Goal: Subscribe to service/newsletter

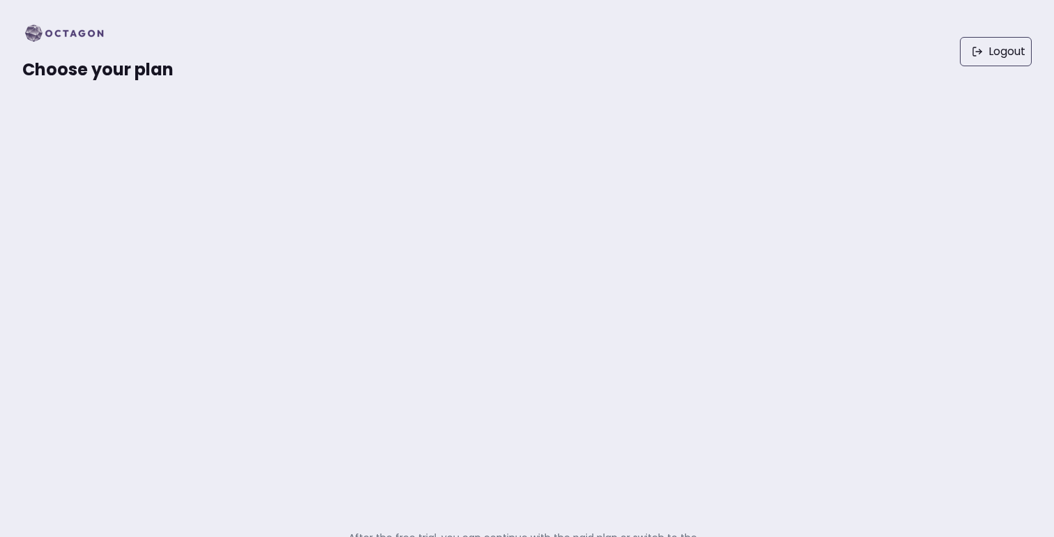
click at [273, 77] on div "Logout" at bounding box center [603, 51] width 858 height 59
